Goal: Transaction & Acquisition: Purchase product/service

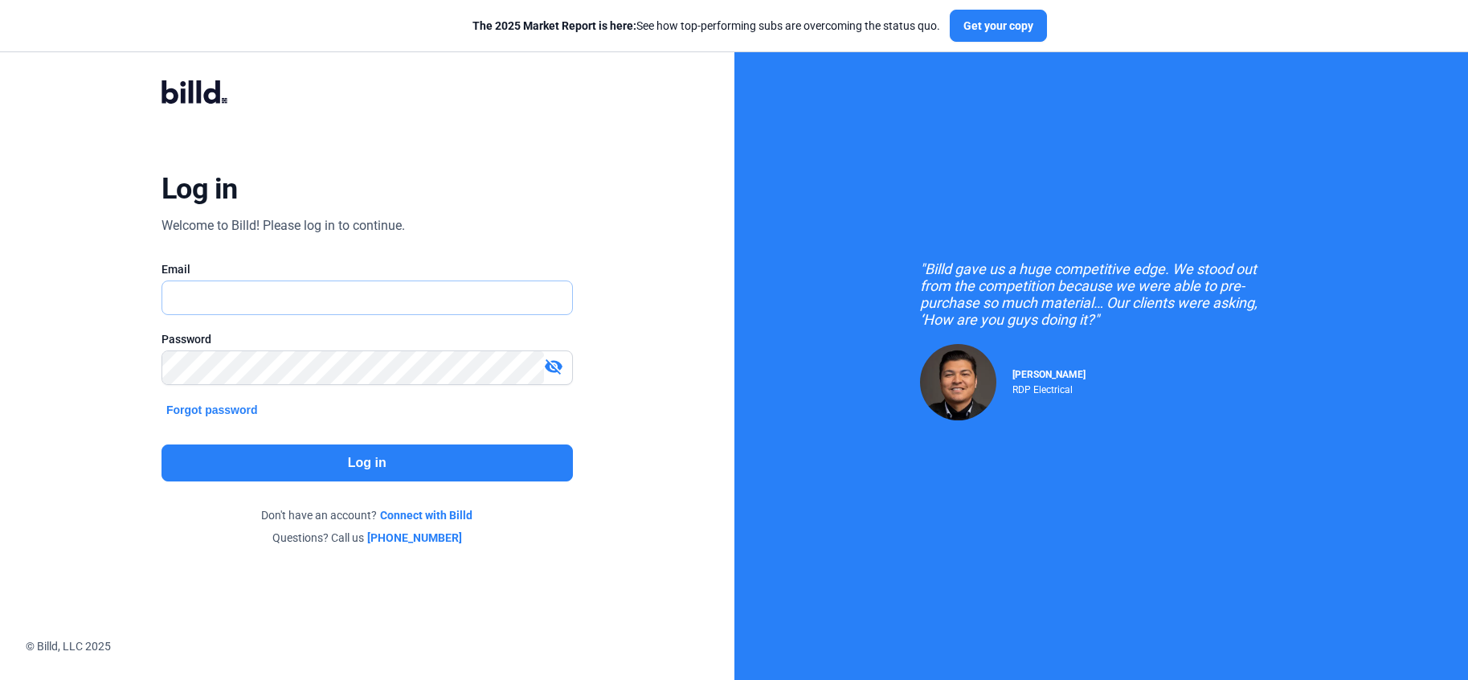
type input "[PERSON_NAME][EMAIL_ADDRESS][DOMAIN_NAME]"
click at [365, 469] on button "Log in" at bounding box center [366, 462] width 411 height 37
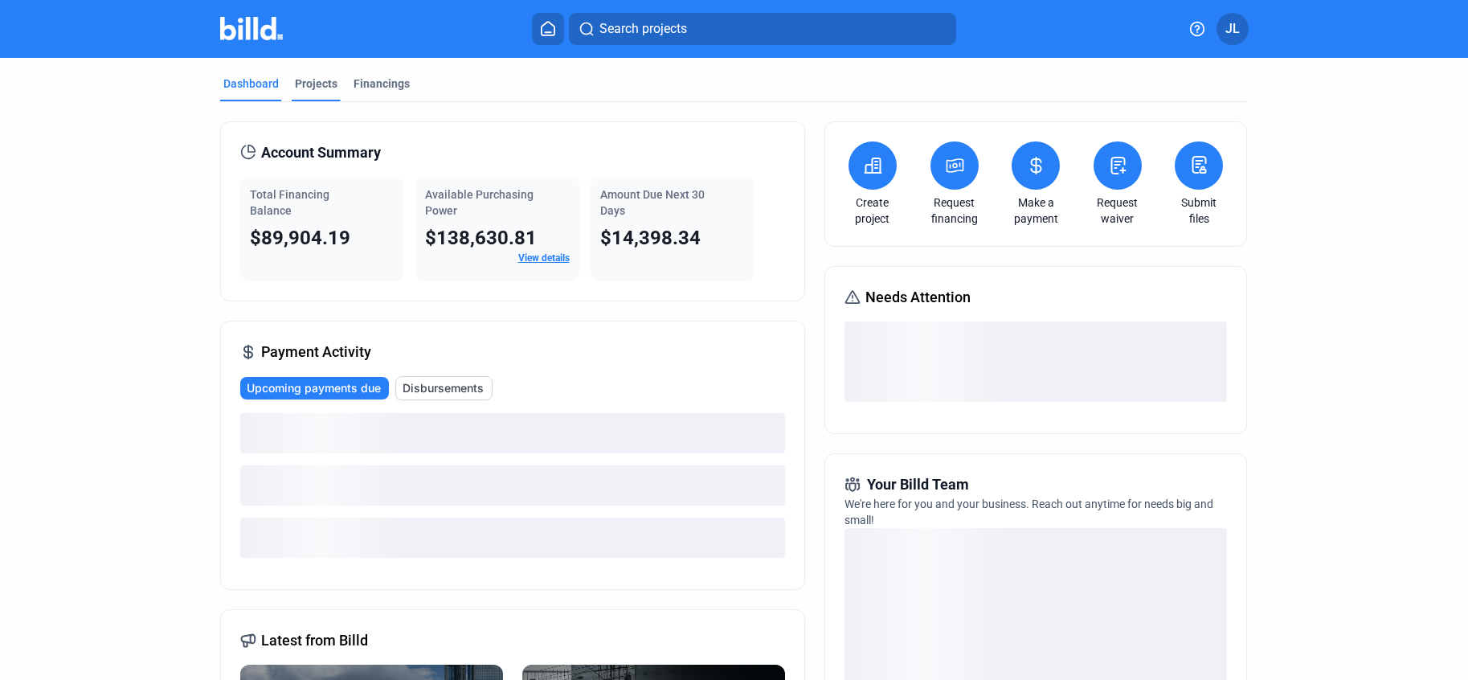
click at [321, 88] on div "Projects" at bounding box center [316, 84] width 43 height 16
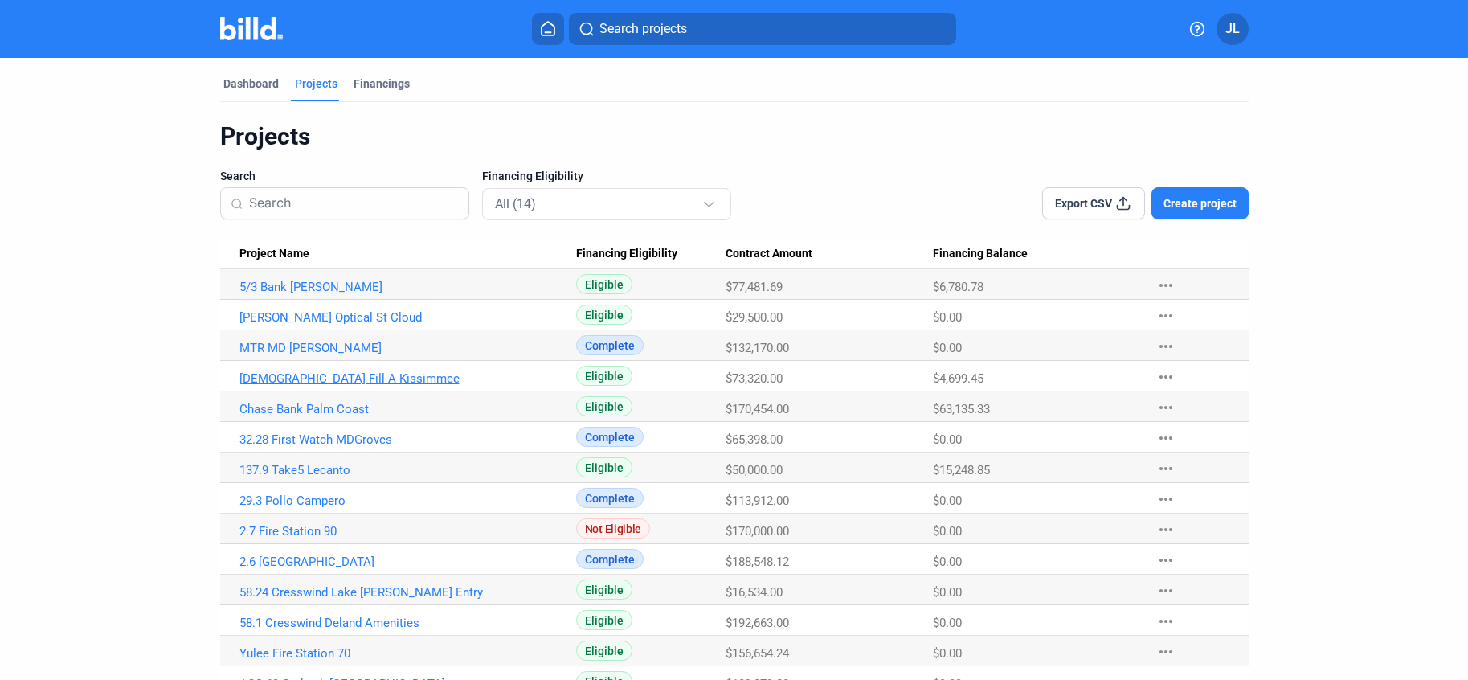
click at [302, 377] on link "[DEMOGRAPHIC_DATA] Fill A Kissimmee" at bounding box center [407, 378] width 337 height 14
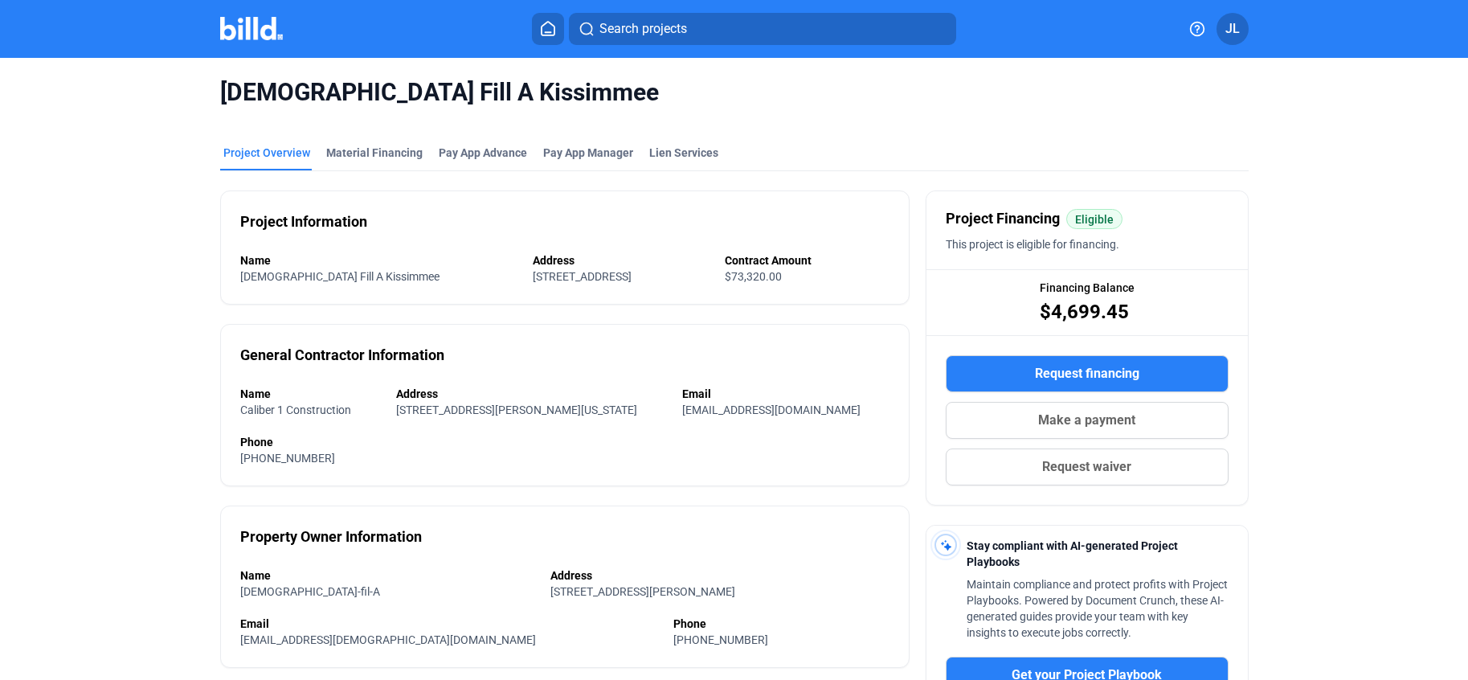
click at [243, 33] on img at bounding box center [251, 28] width 63 height 23
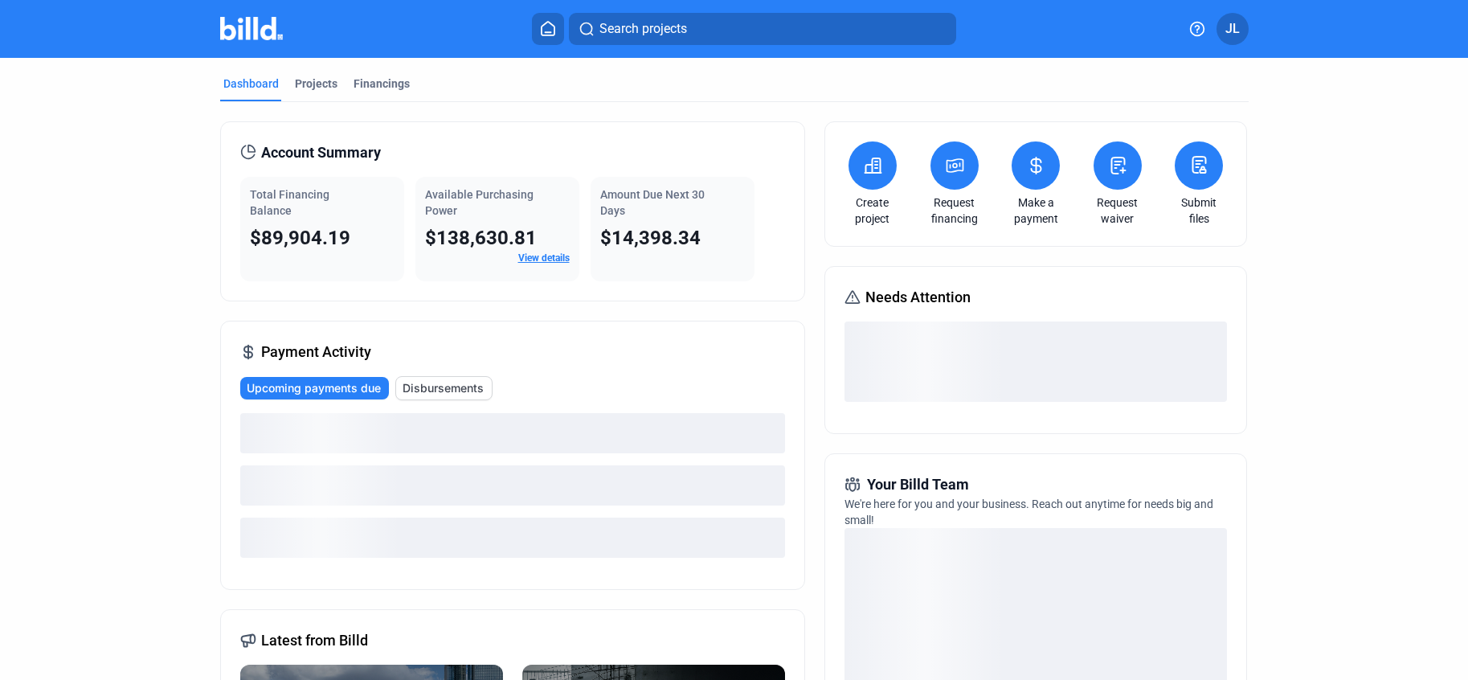
click at [1036, 173] on icon at bounding box center [1036, 165] width 20 height 19
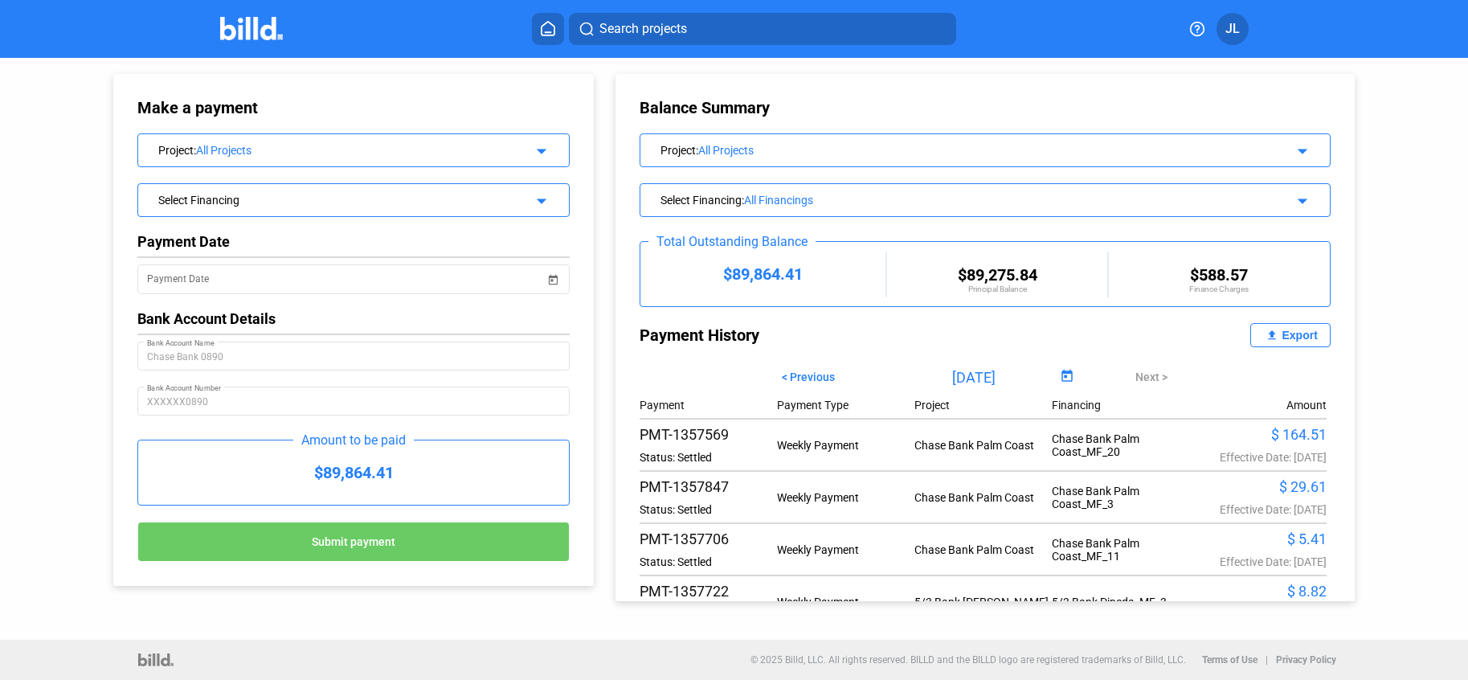
click at [736, 152] on div "All Projects" at bounding box center [971, 150] width 546 height 13
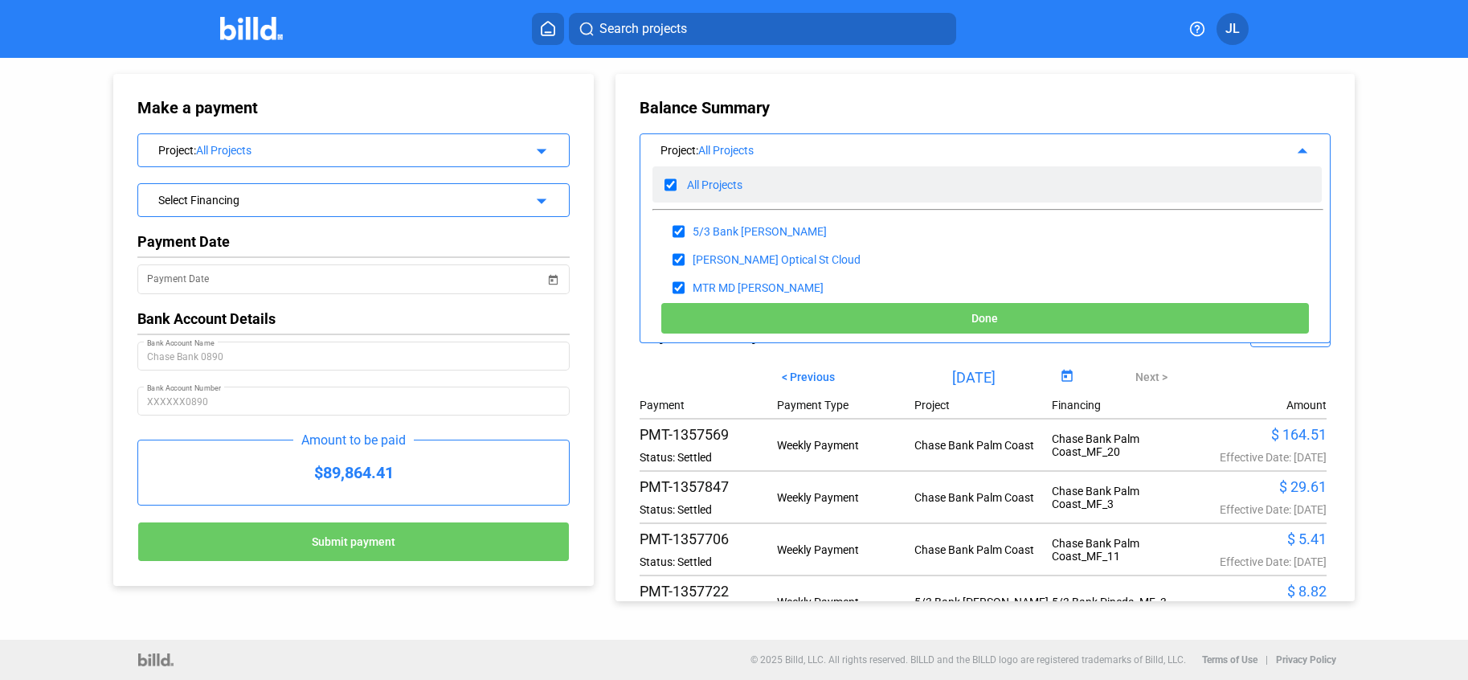
click at [671, 182] on input "checkbox" at bounding box center [670, 185] width 12 height 24
checkbox input "false"
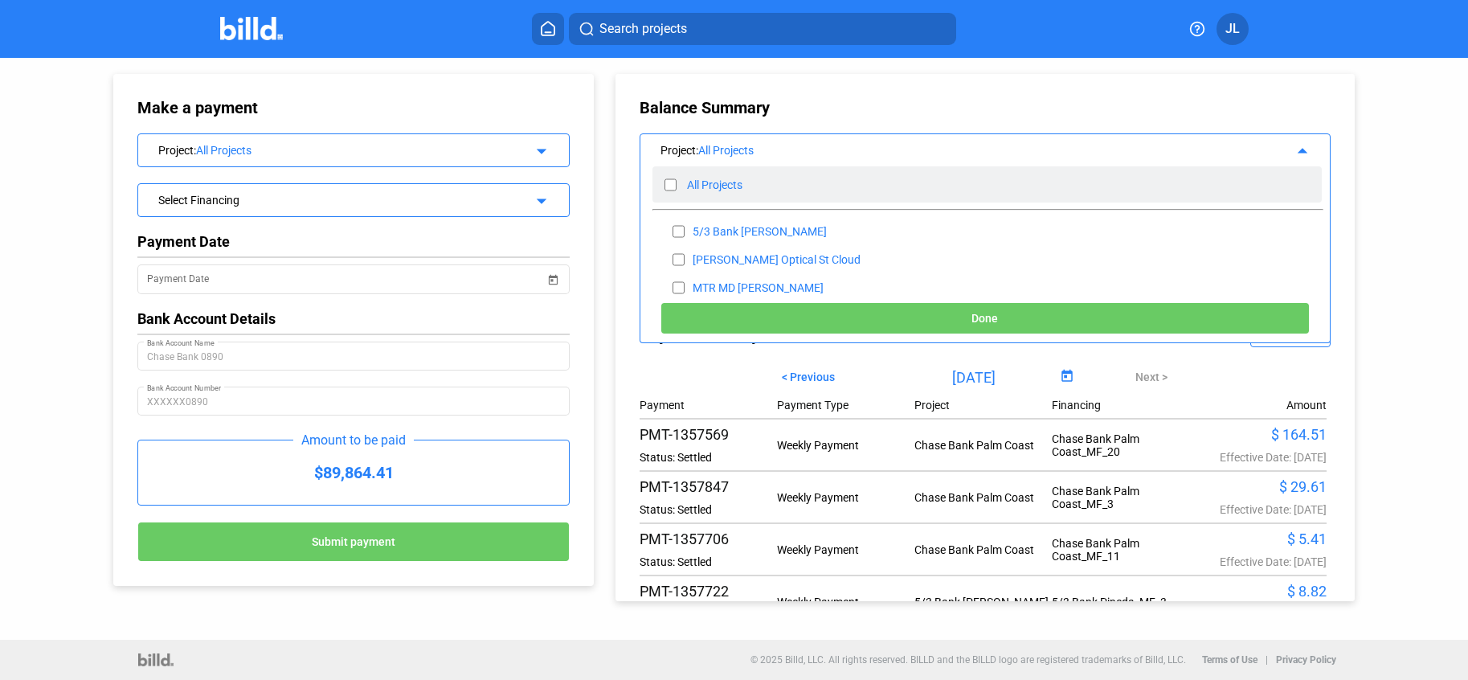
checkbox input "false"
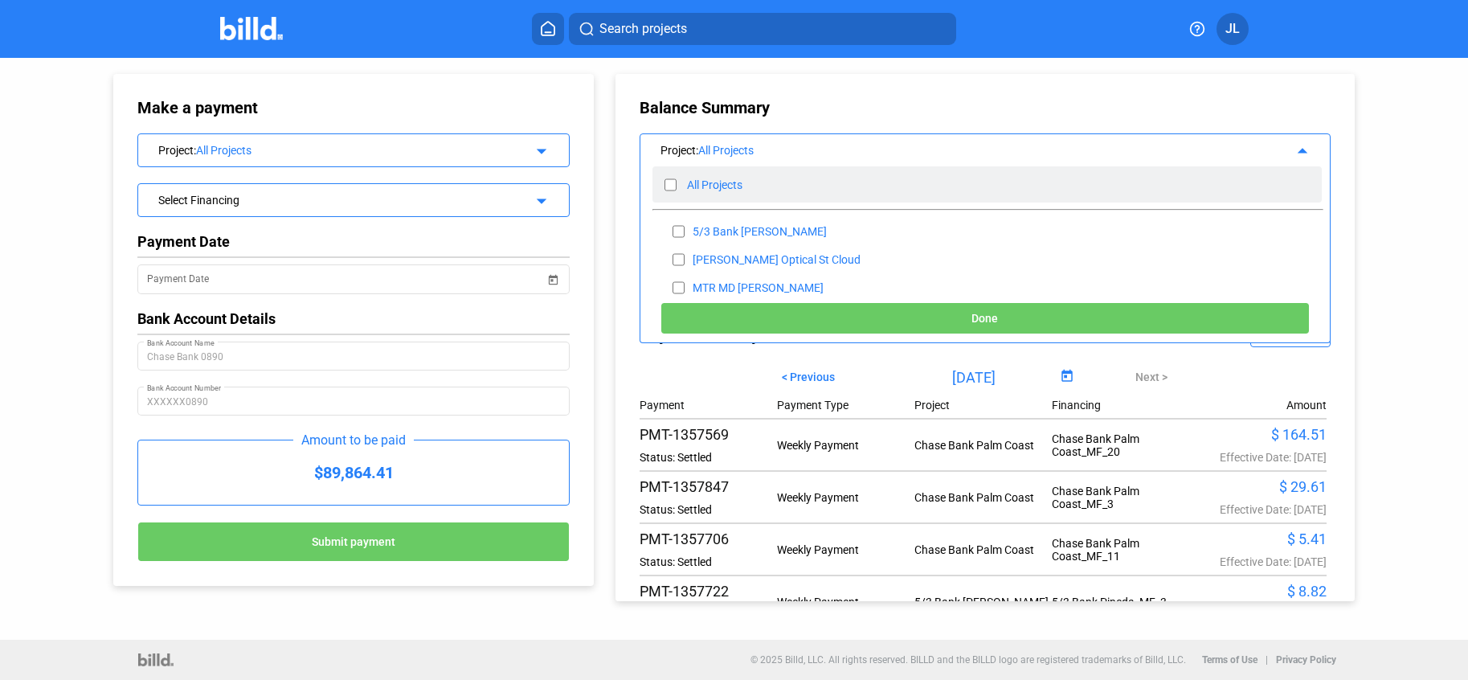
checkbox input "false"
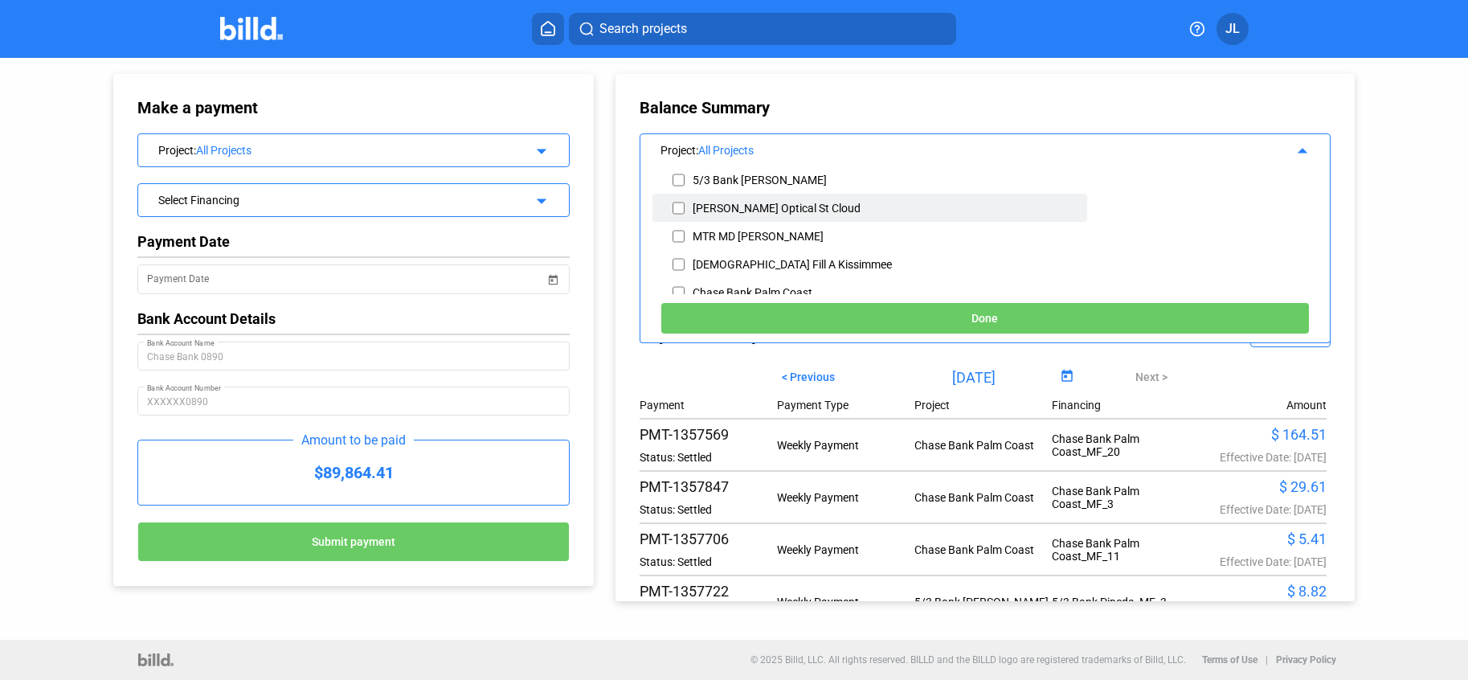
scroll to position [56, 0]
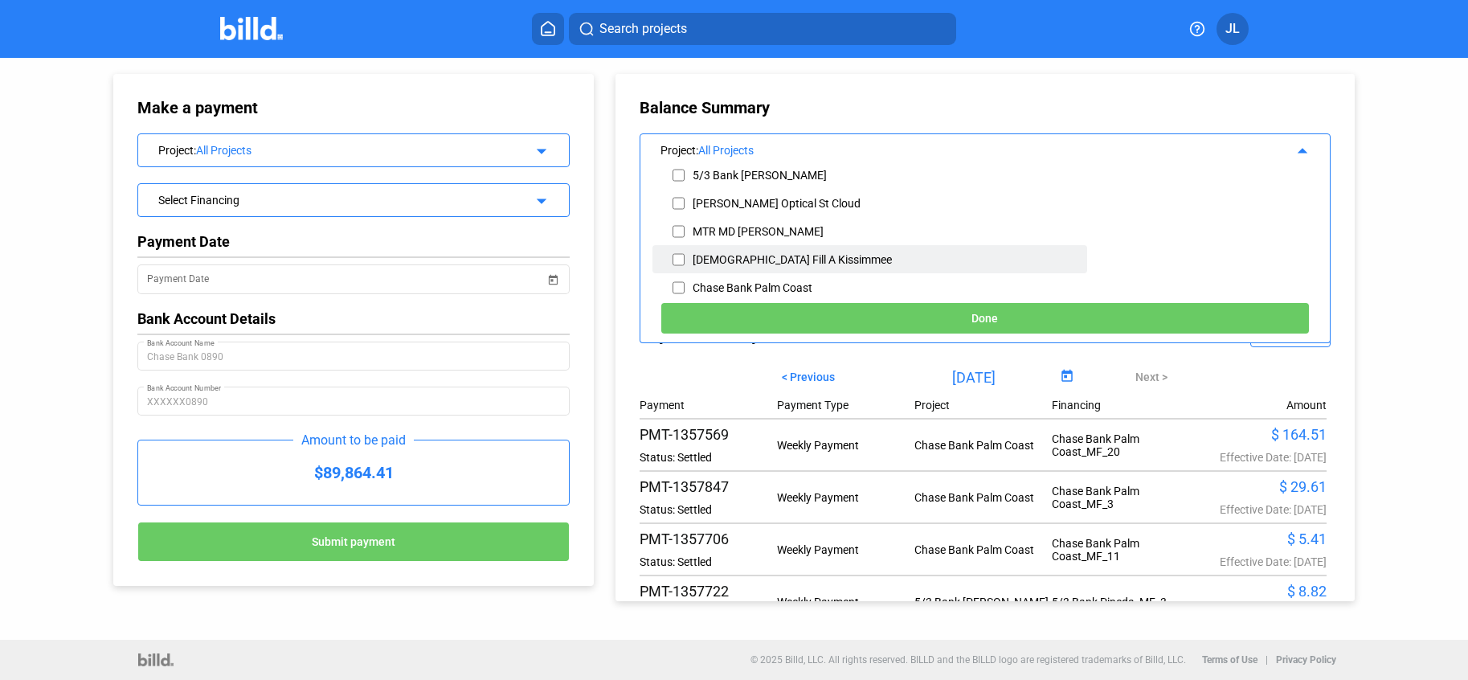
click at [750, 259] on div "[DEMOGRAPHIC_DATA] Fill A Kissimmee" at bounding box center [791, 259] width 199 height 13
click at [674, 257] on input "checkbox" at bounding box center [678, 259] width 12 height 24
checkbox input "true"
click at [950, 313] on button "Done" at bounding box center [984, 318] width 649 height 32
